Goal: Obtain resource: Download file/media

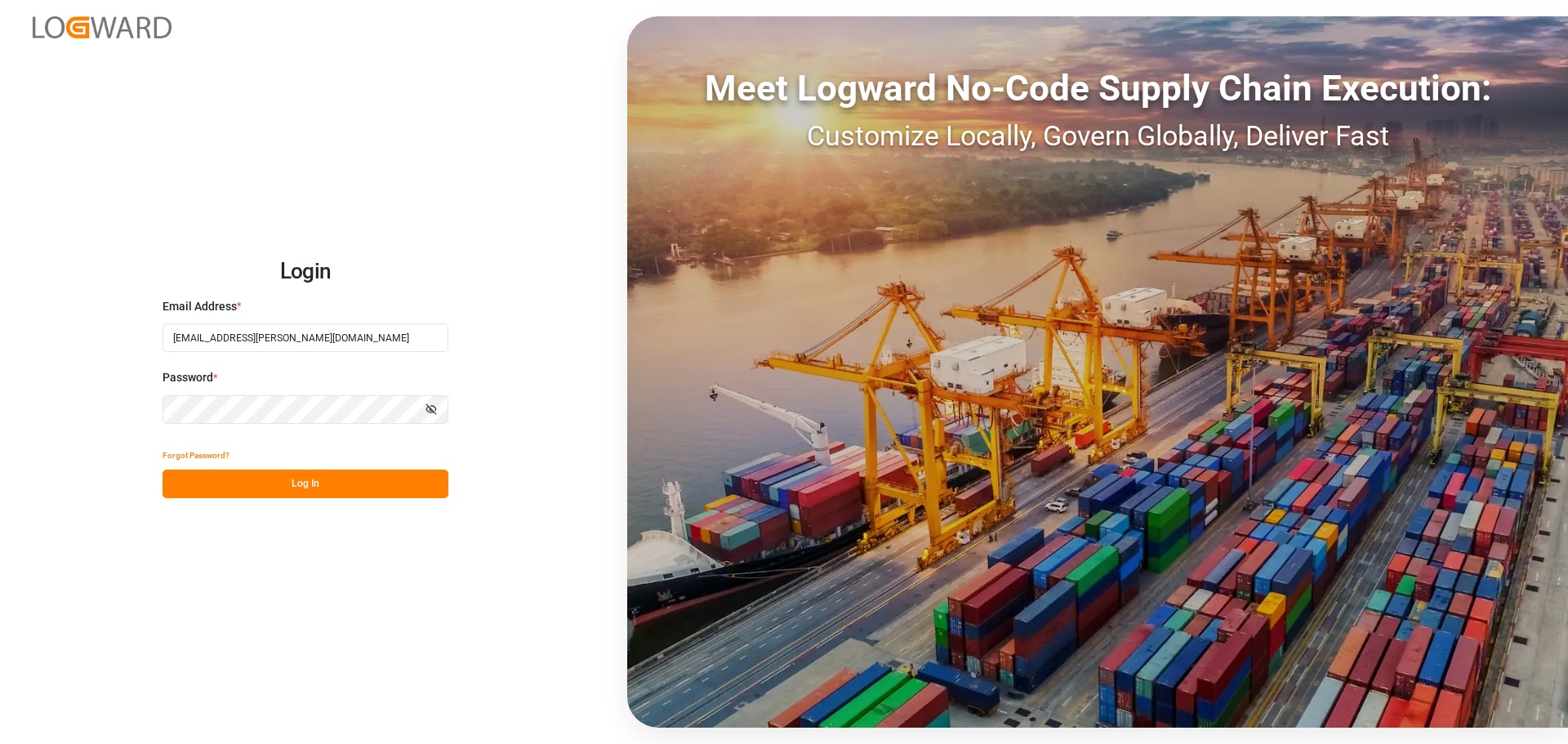
click at [316, 483] on button "Log In" at bounding box center [305, 484] width 286 height 28
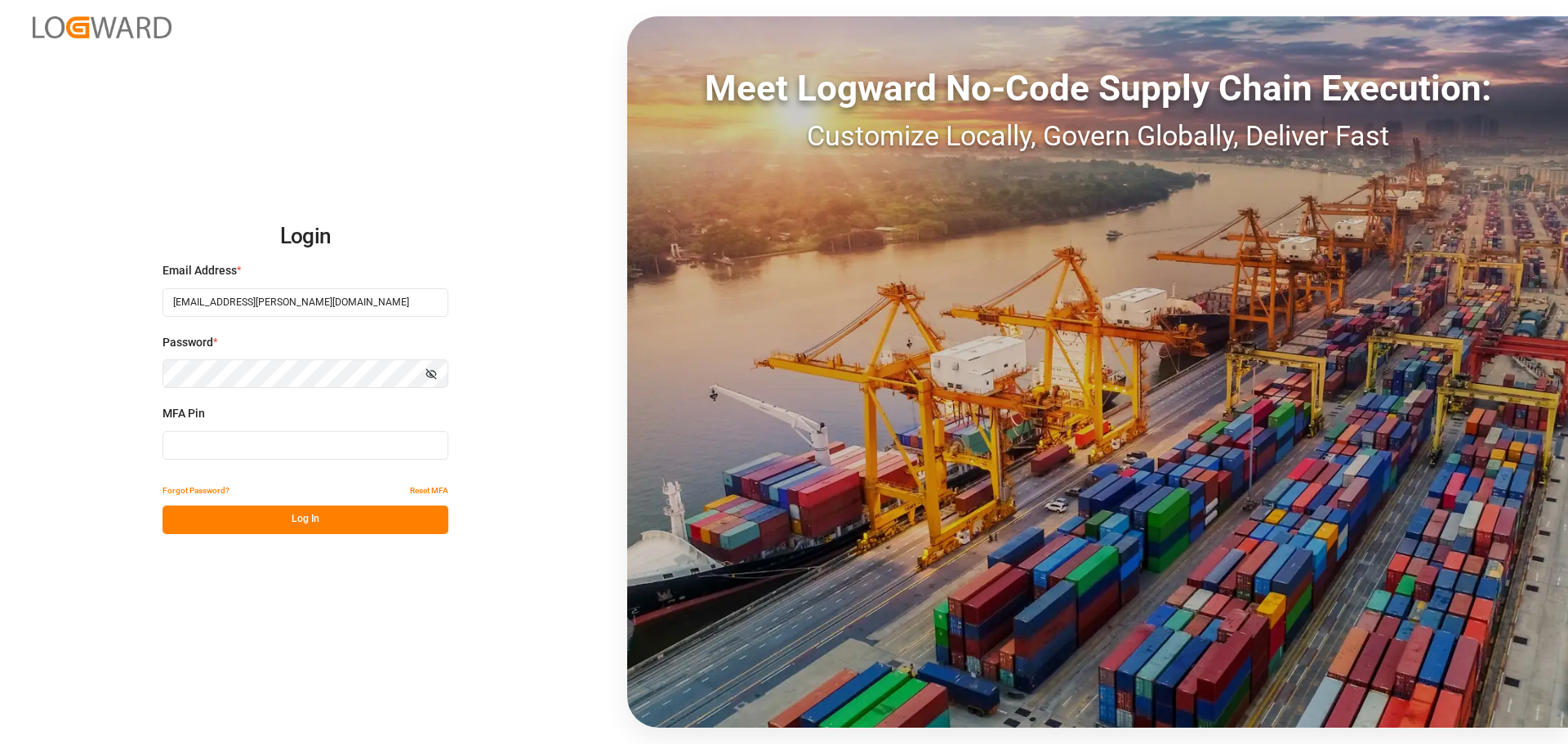
click at [222, 446] on input at bounding box center [305, 445] width 286 height 28
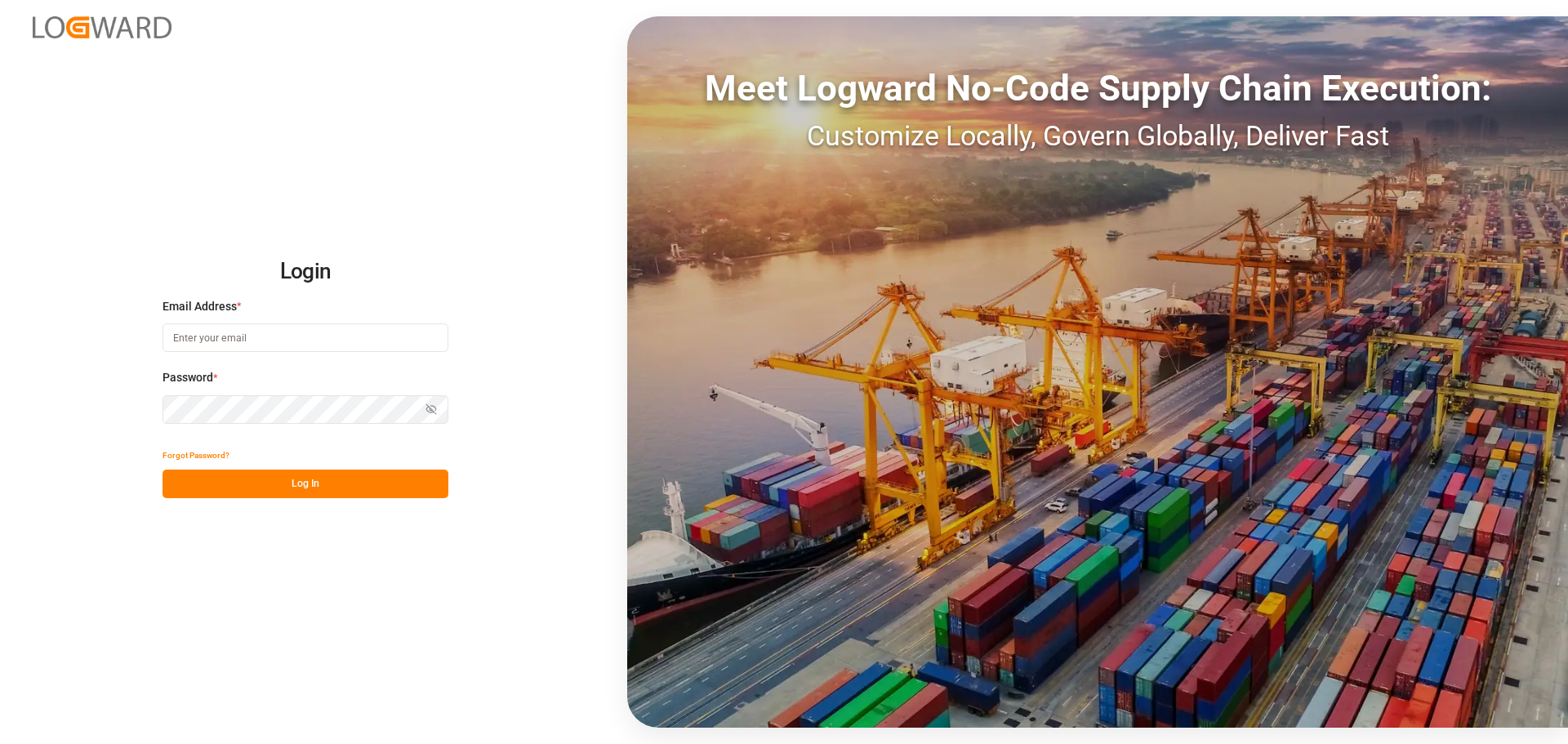
type input "[EMAIL_ADDRESS][PERSON_NAME][DOMAIN_NAME]"
click at [302, 491] on button "Log In" at bounding box center [305, 484] width 286 height 28
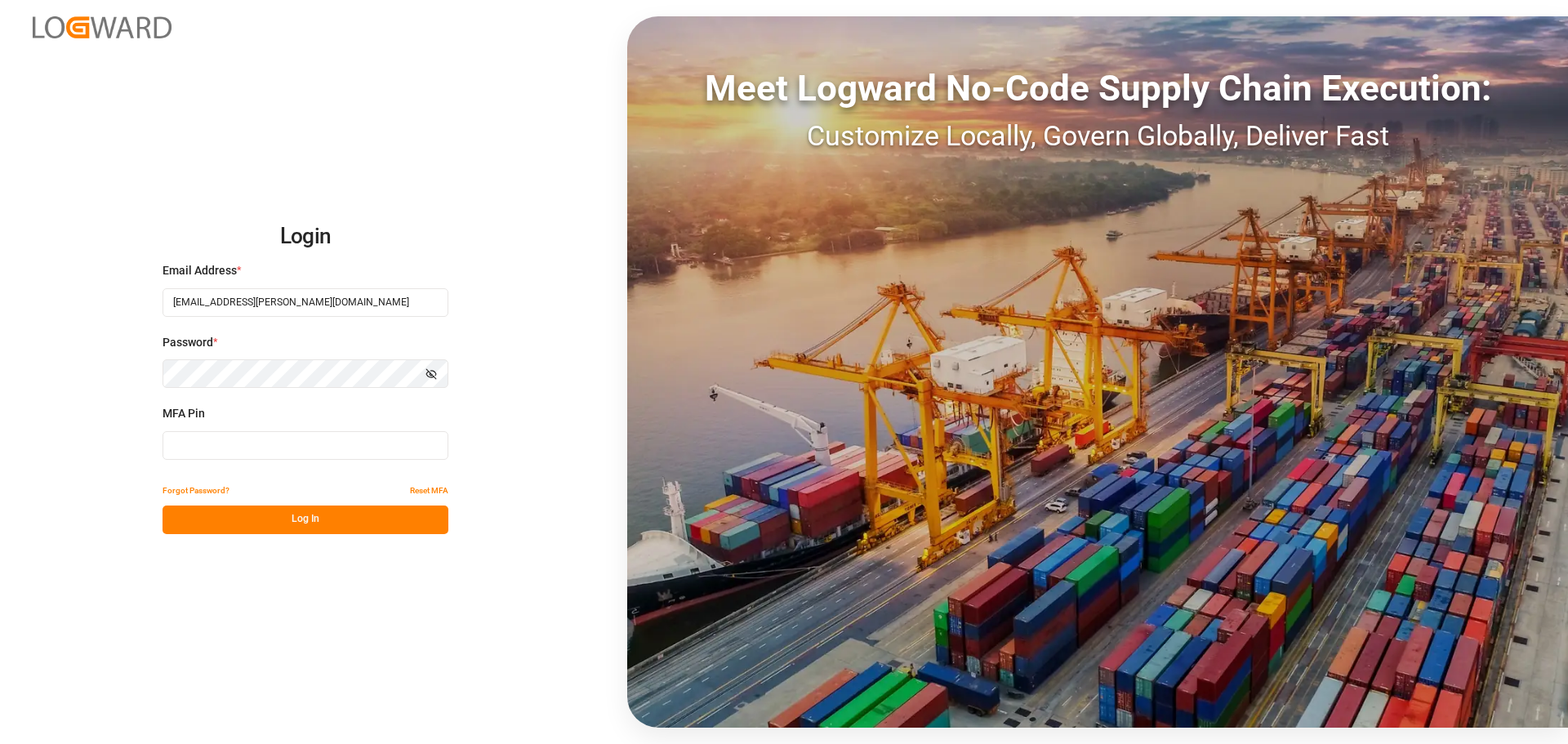
click at [235, 445] on input at bounding box center [305, 445] width 286 height 28
type input "422377"
click at [235, 508] on button "Log In" at bounding box center [305, 520] width 286 height 28
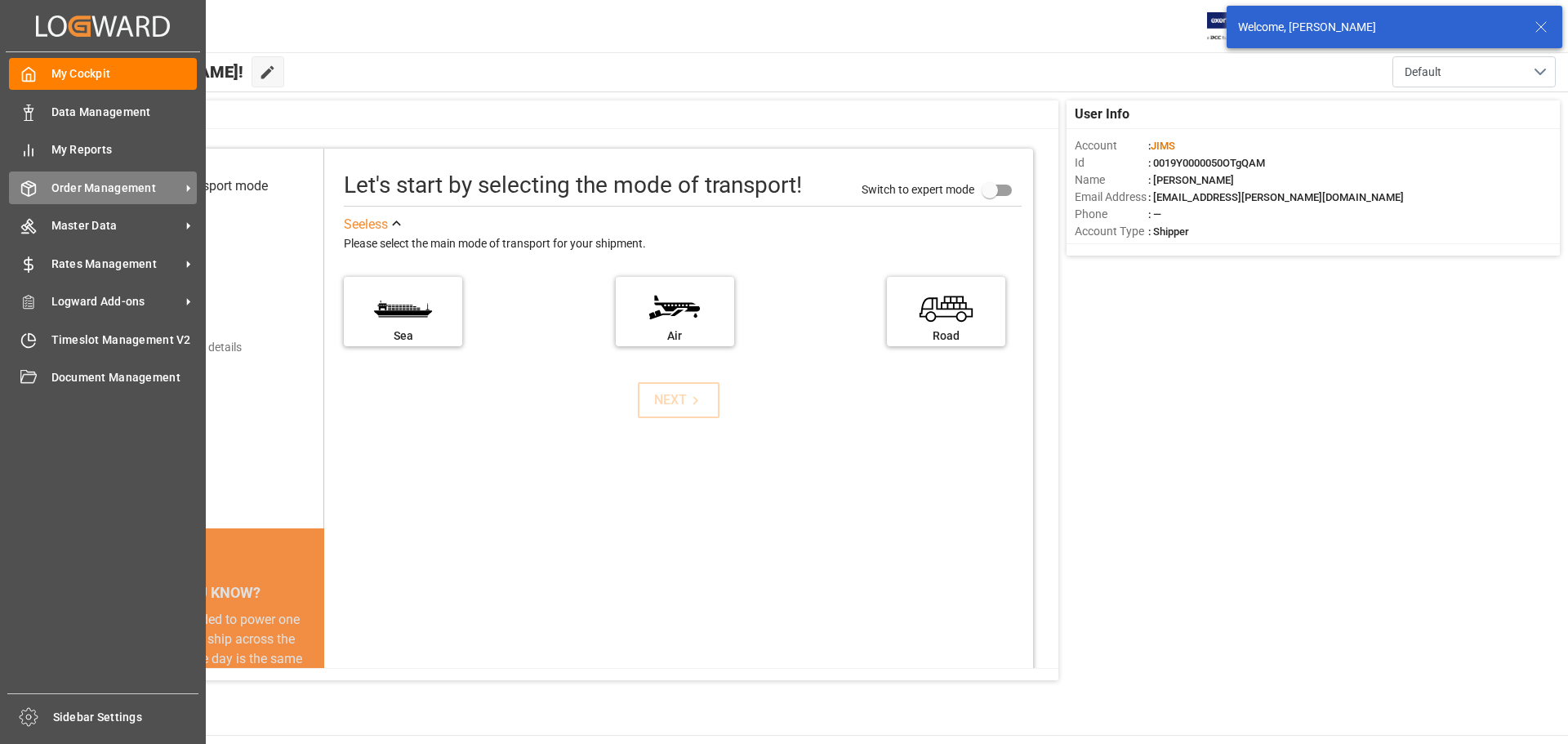
click at [51, 176] on div "Order Management Order Management" at bounding box center [103, 187] width 188 height 32
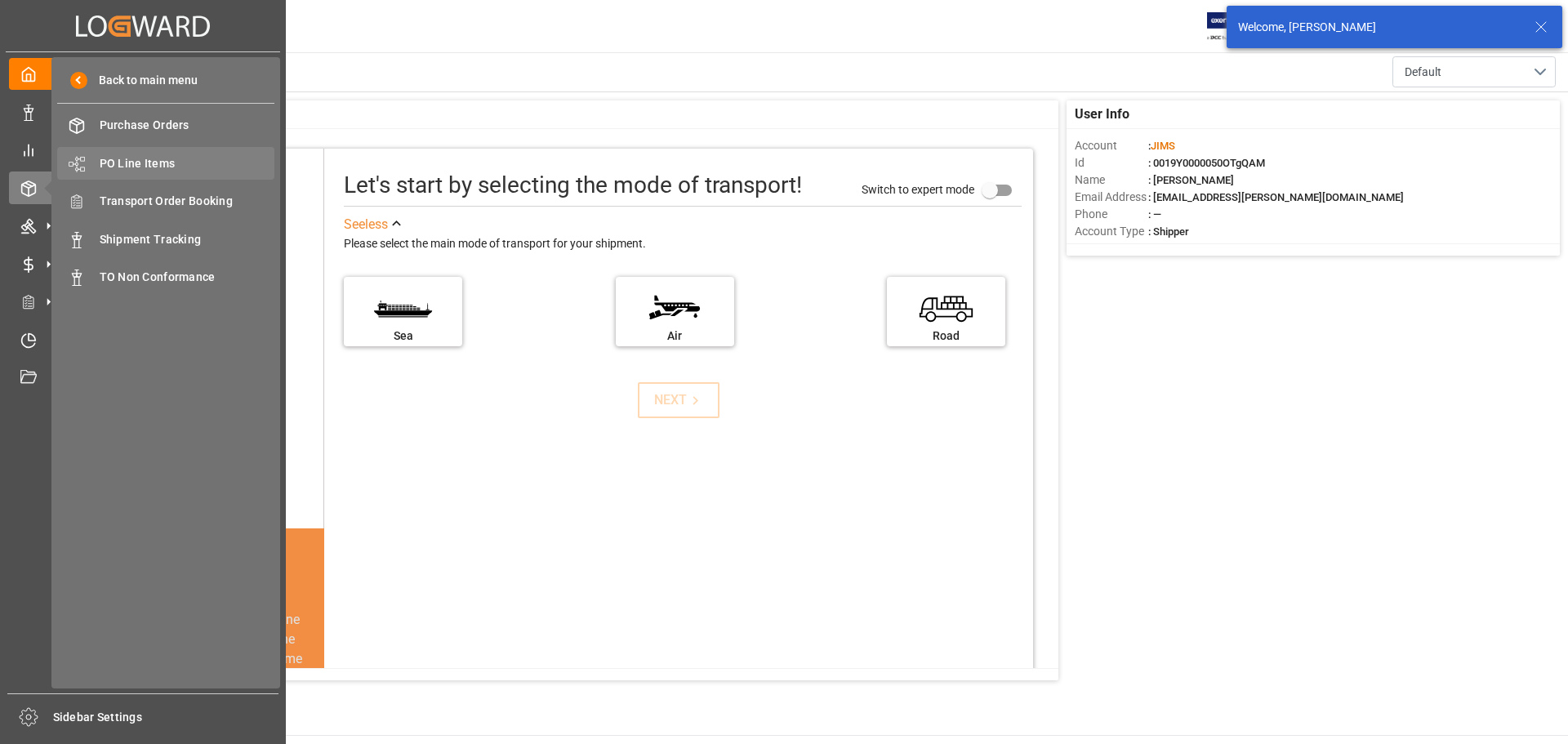
click at [146, 161] on span "PO Line Items" at bounding box center [187, 164] width 176 height 17
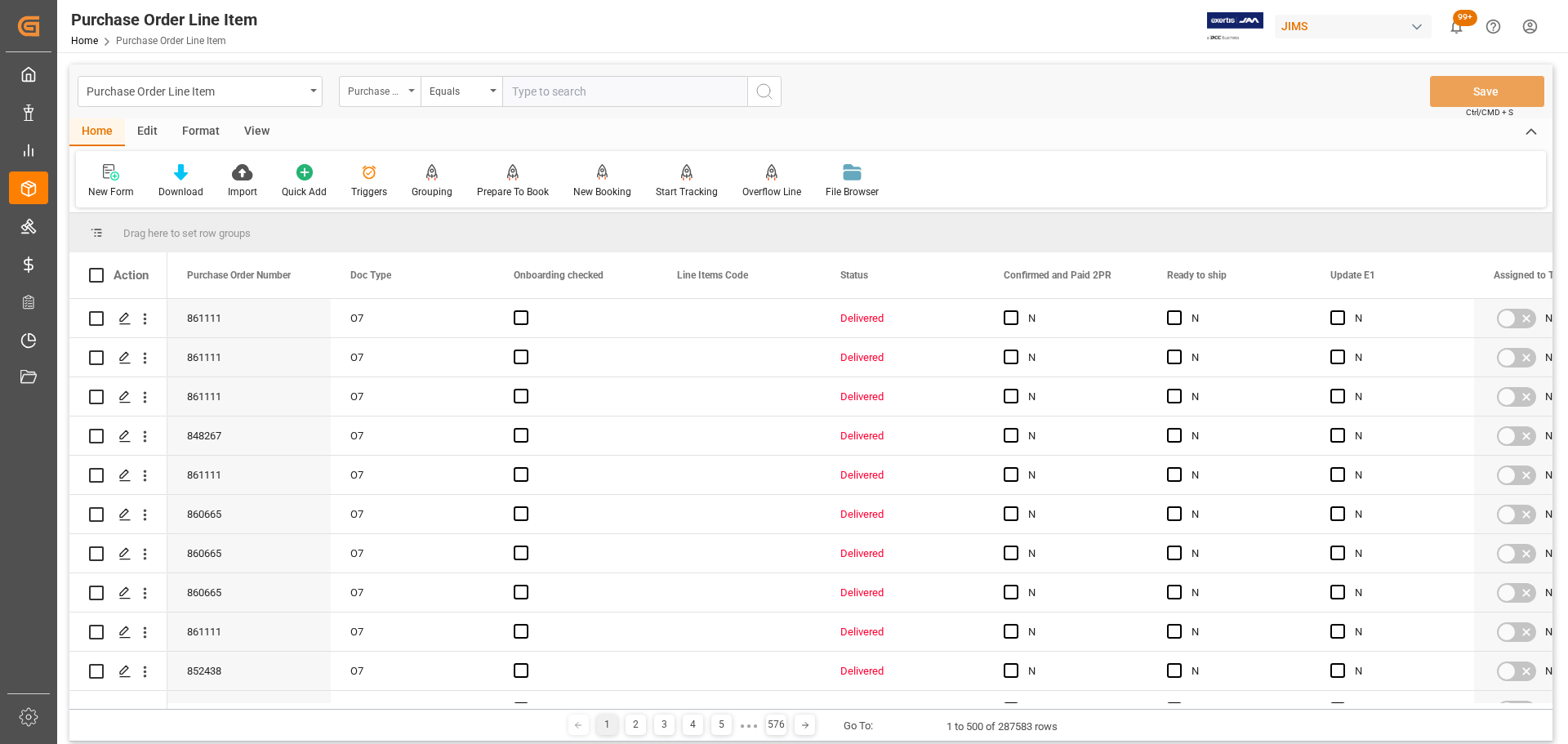
click at [409, 96] on div "Purchase Order Number" at bounding box center [380, 91] width 82 height 31
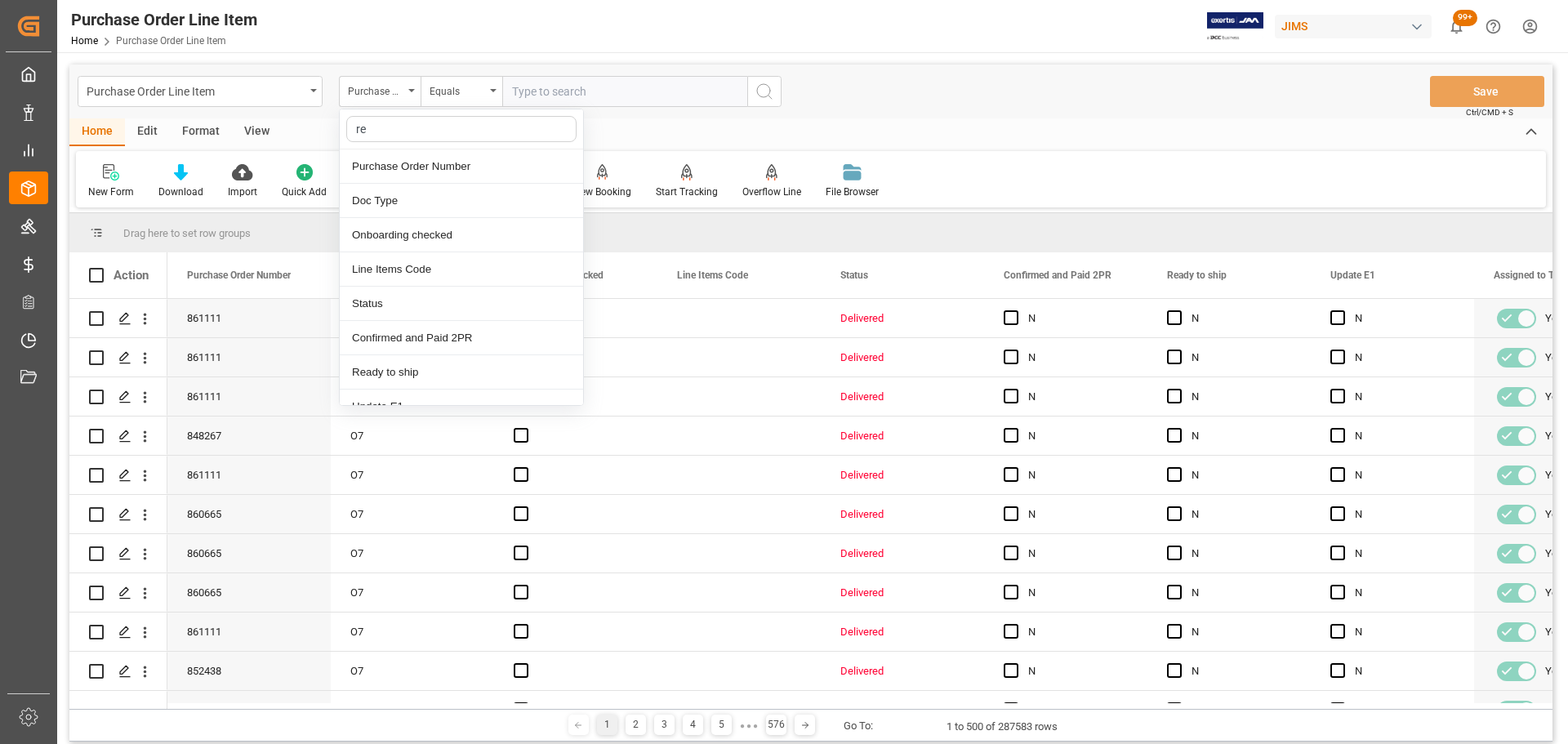
type input "ref"
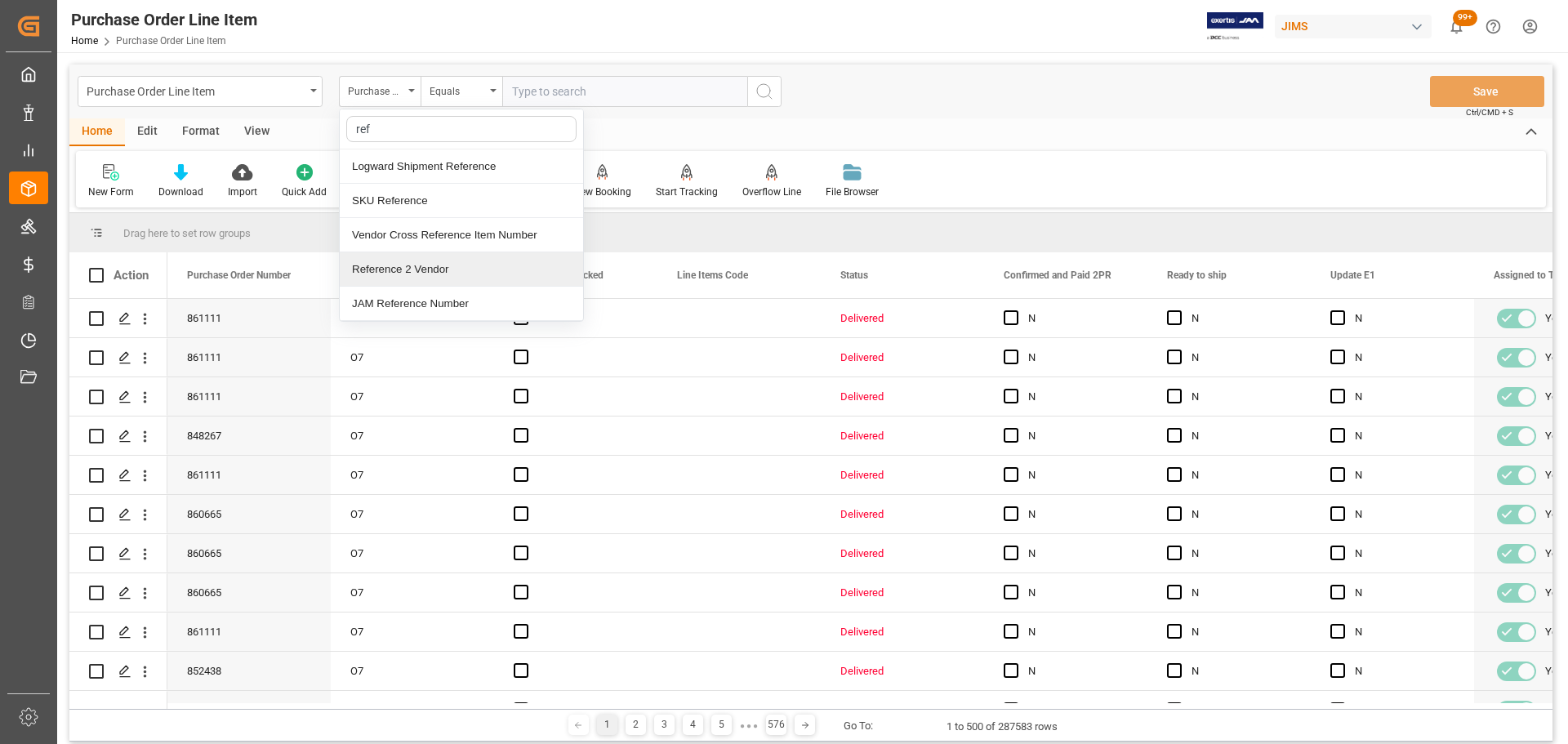
click at [383, 280] on div "Reference 2 Vendor" at bounding box center [461, 269] width 244 height 34
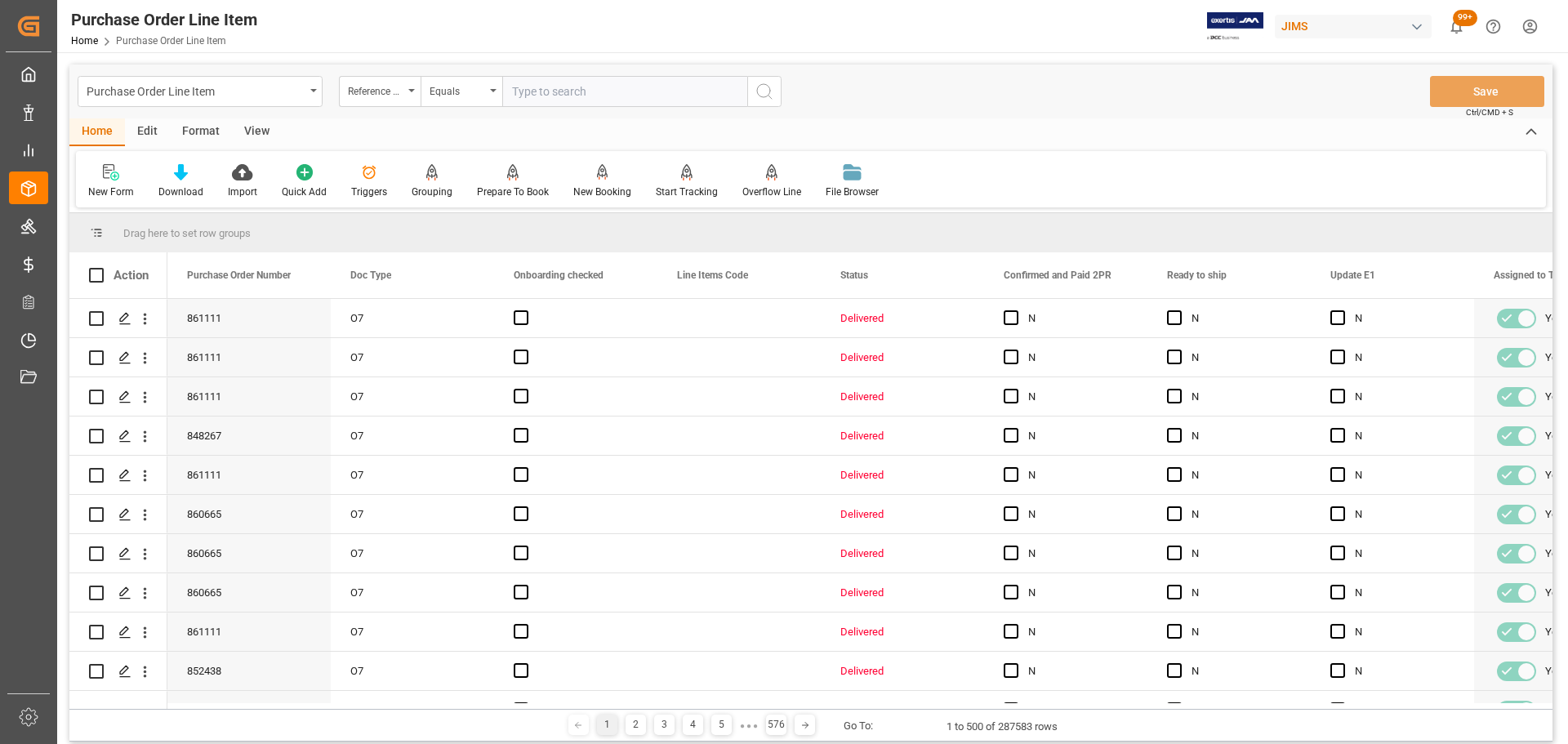
click at [538, 94] on input "text" at bounding box center [625, 91] width 245 height 31
paste input "77-10537-US"
type input "77-10537-US"
click at [777, 90] on button "search button" at bounding box center [764, 91] width 34 height 31
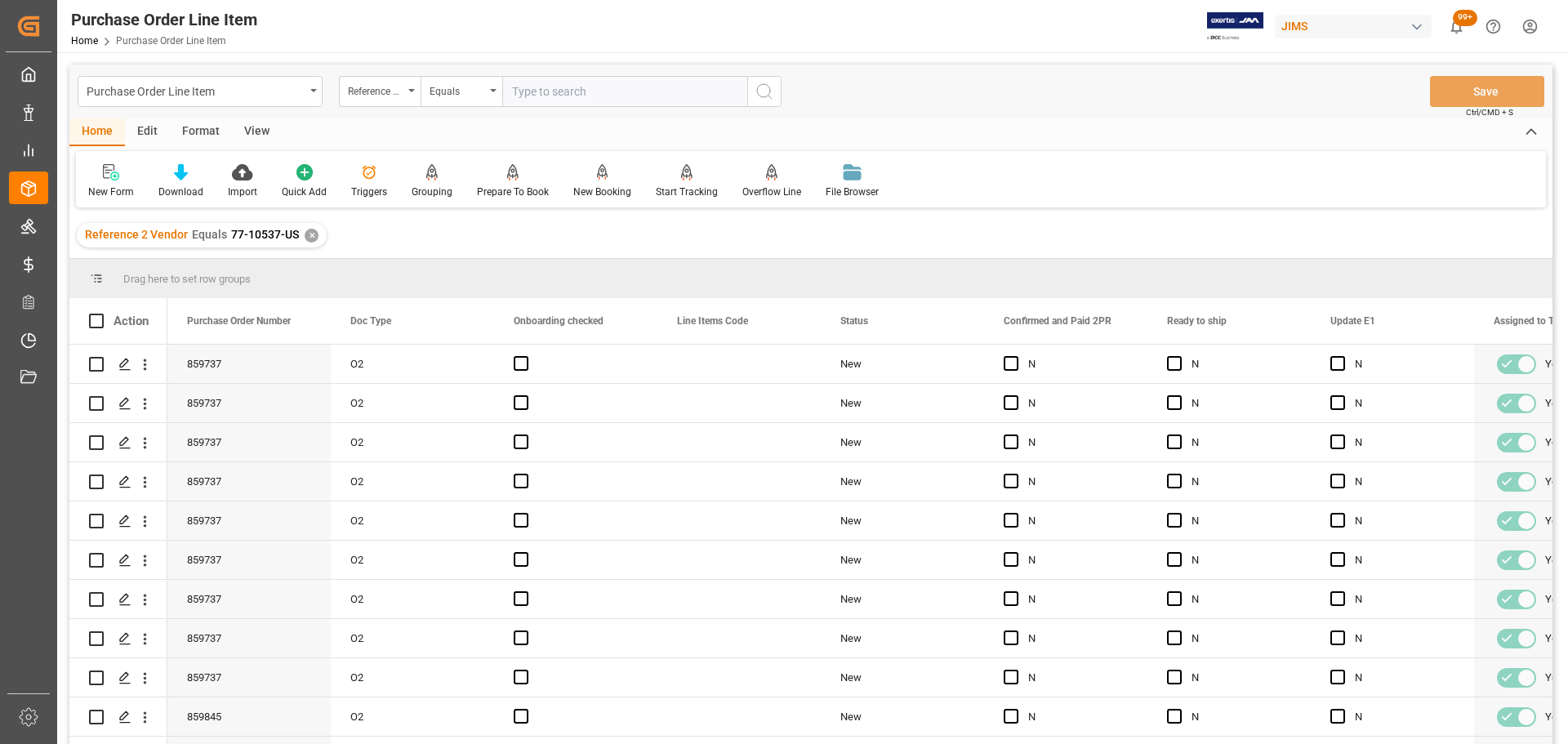
click at [250, 129] on div "View" at bounding box center [257, 131] width 50 height 27
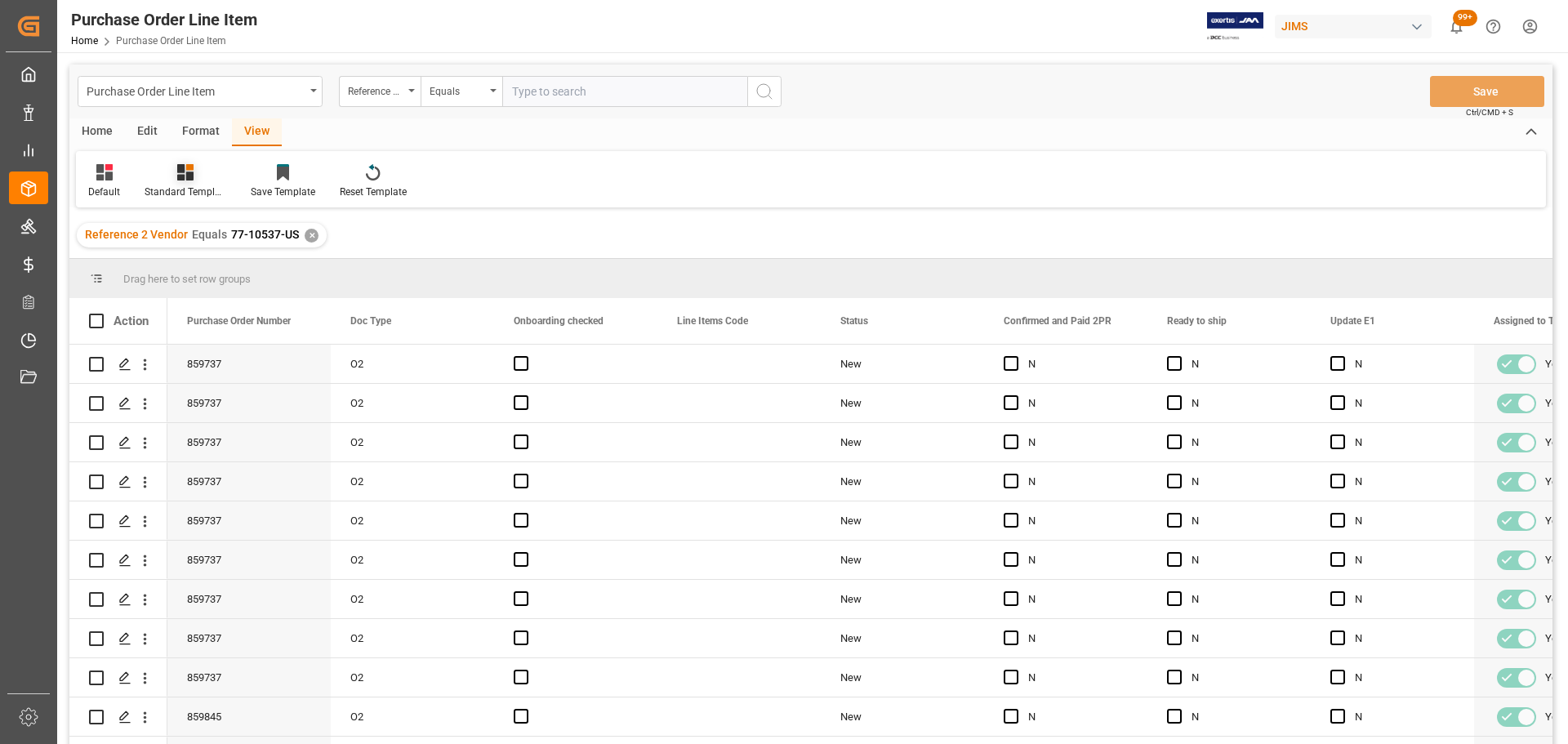
click at [197, 165] on div at bounding box center [185, 171] width 82 height 17
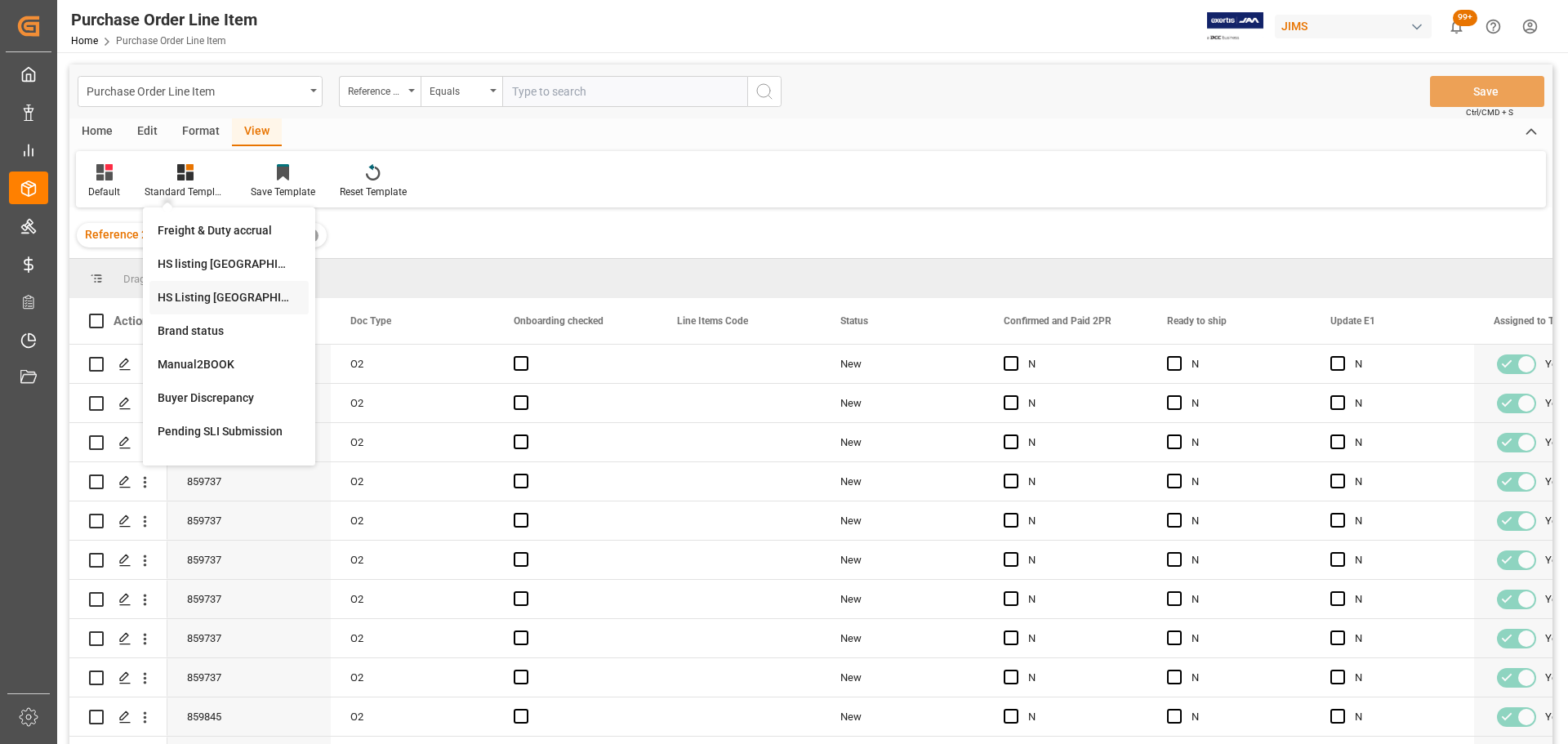
click at [219, 292] on div "HS Listing [GEOGRAPHIC_DATA]" at bounding box center [230, 298] width 143 height 17
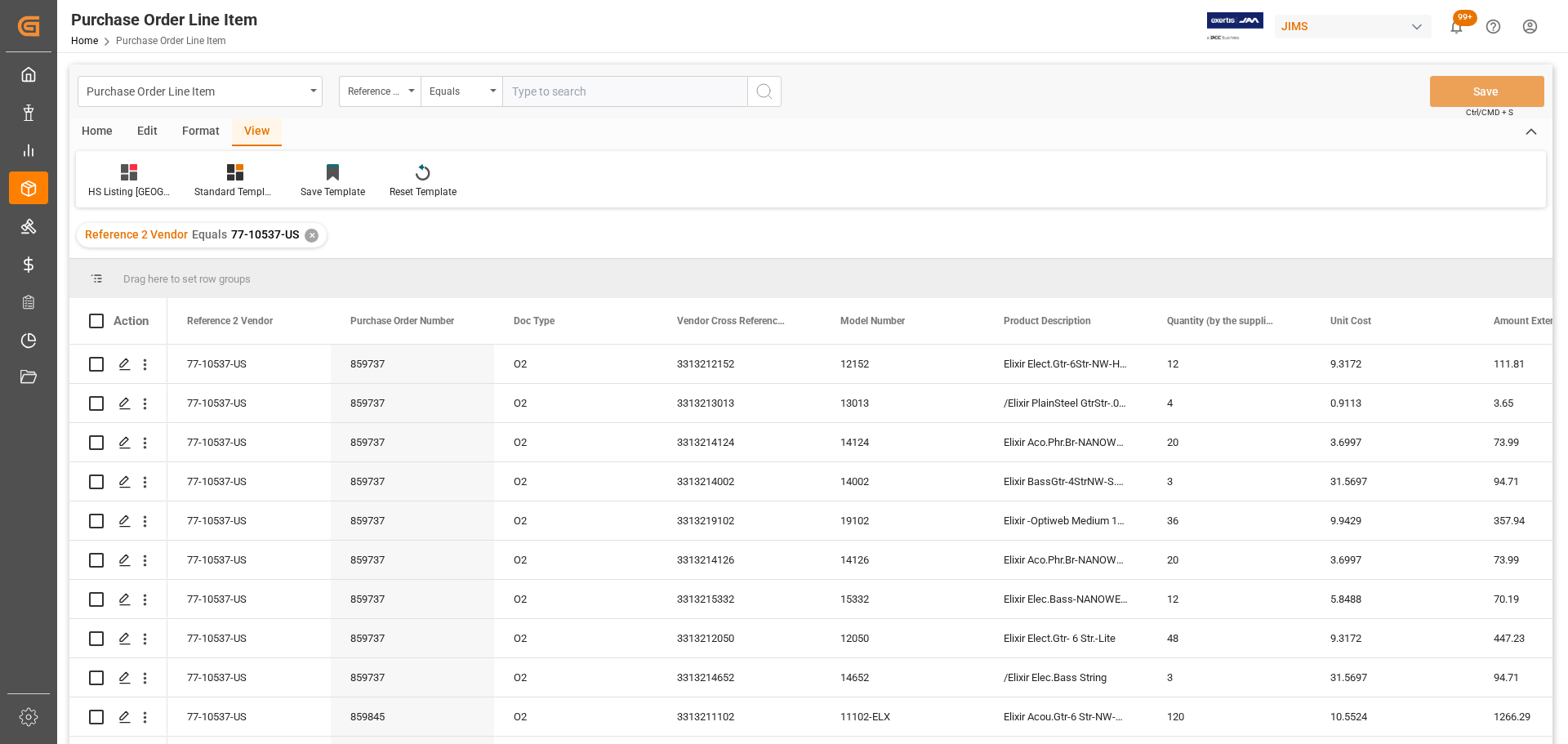
click at [101, 127] on div "Home" at bounding box center [96, 131] width 56 height 27
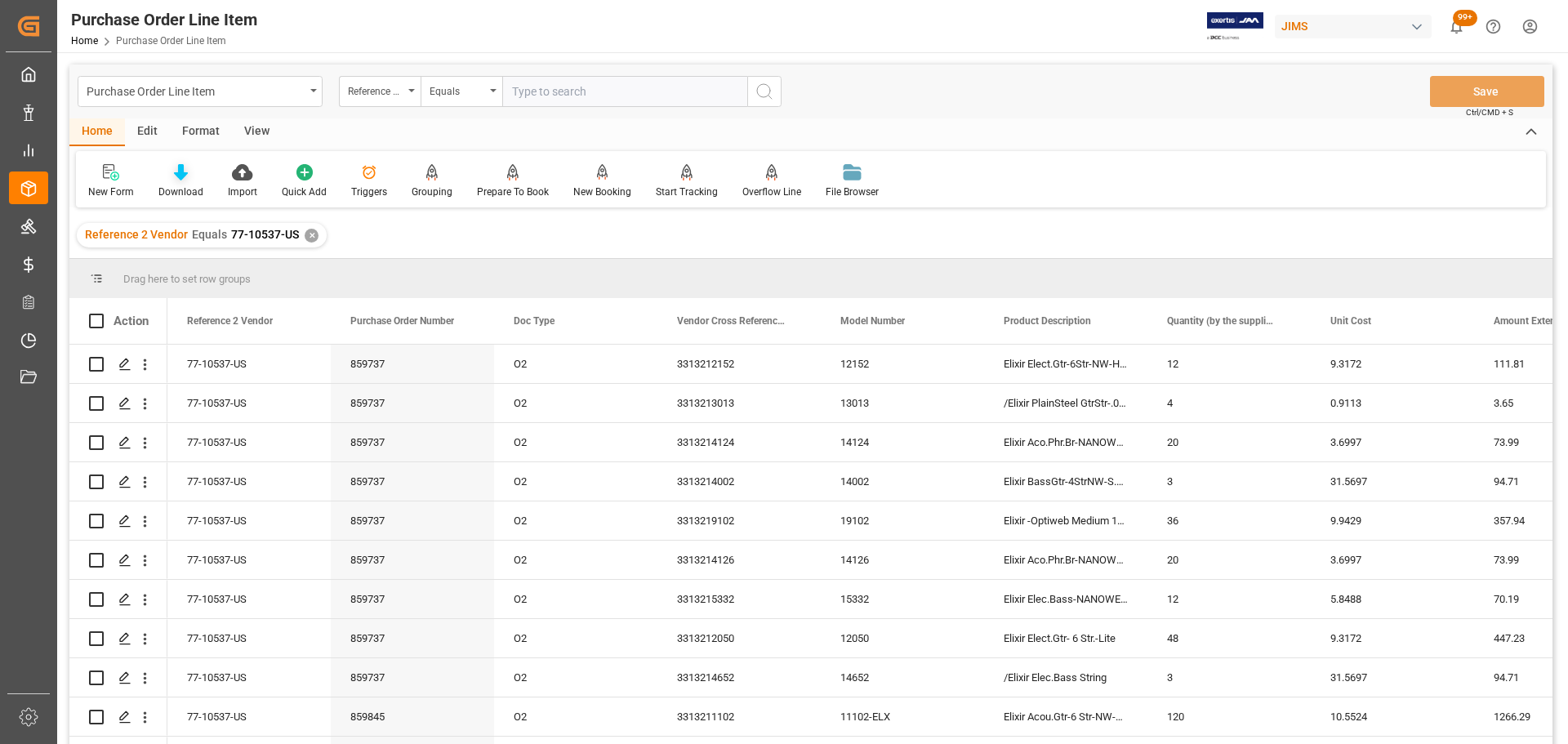
click at [178, 175] on icon at bounding box center [181, 172] width 14 height 17
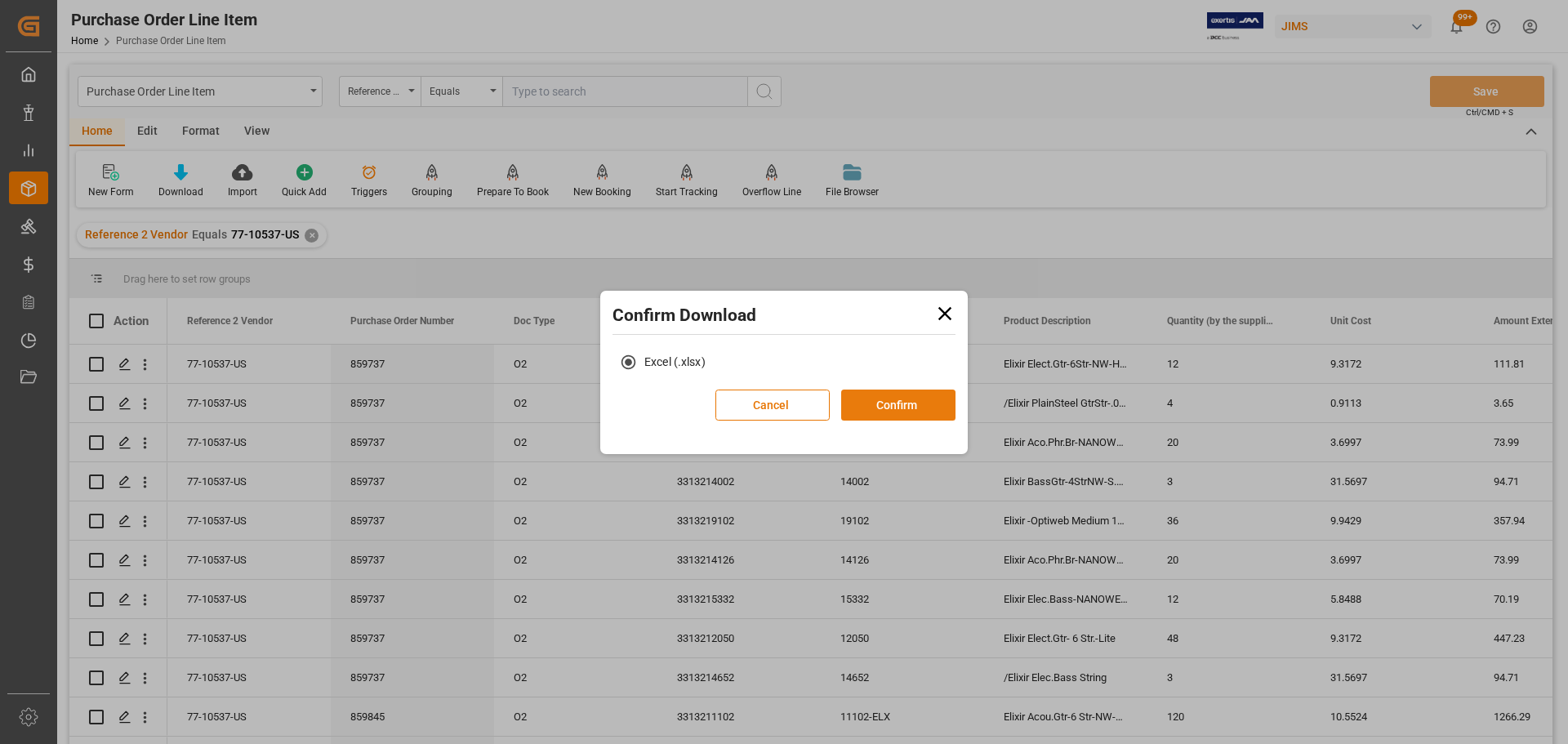
click at [876, 406] on button "Confirm" at bounding box center [898, 404] width 114 height 31
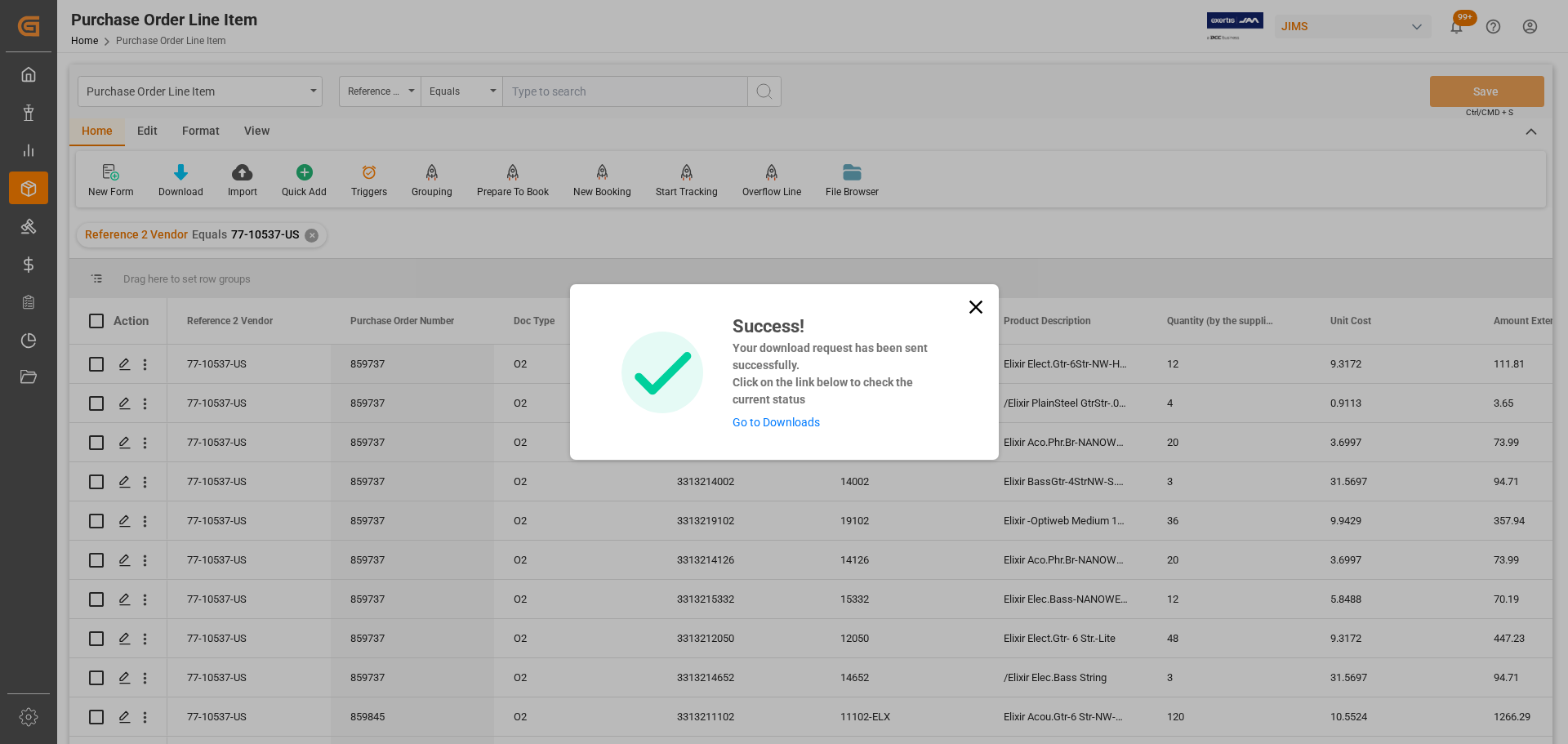
click at [798, 421] on link "Go to Downloads" at bounding box center [776, 422] width 87 height 13
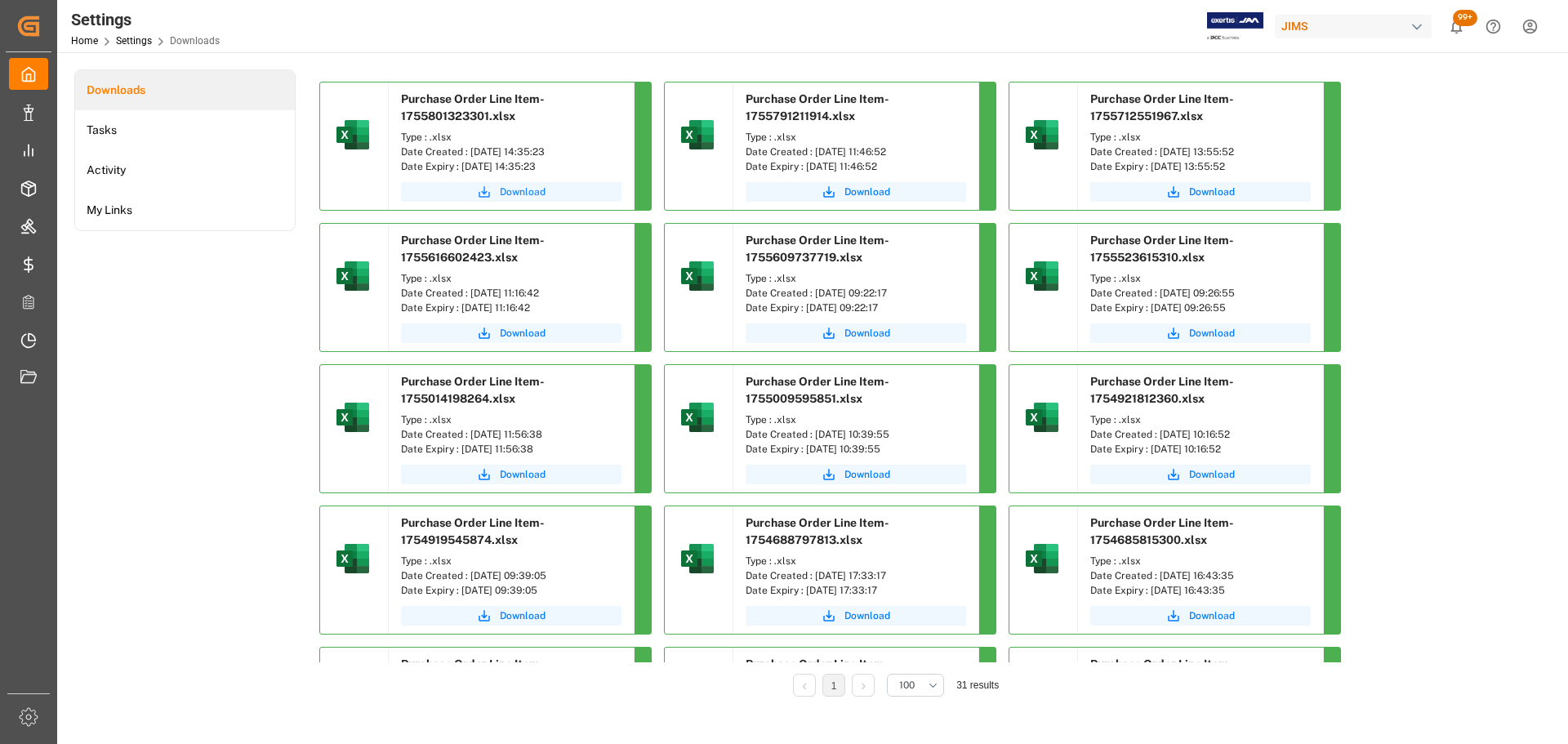
click at [538, 193] on span "Download" at bounding box center [522, 192] width 46 height 15
